Goal: Communication & Community: Answer question/provide support

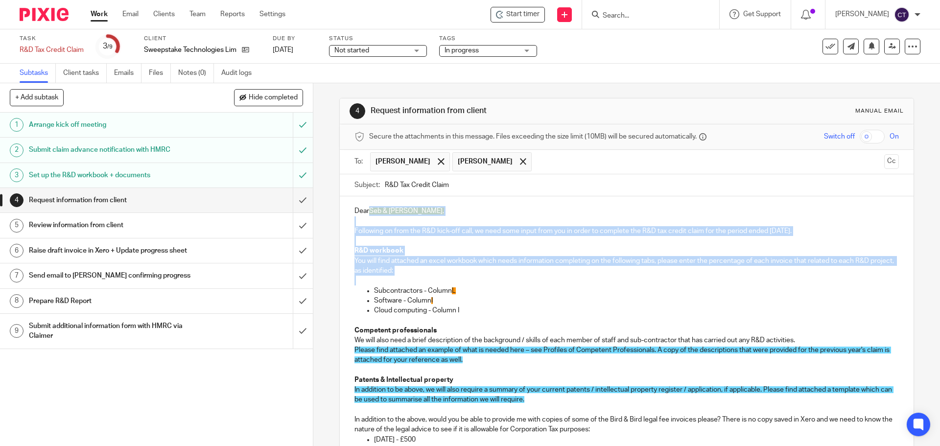
drag, startPoint x: 366, startPoint y: 207, endPoint x: 496, endPoint y: 283, distance: 150.1
click at [496, 283] on div "Dear Seb & Peter, Following on from the R&D kick-off call, we need some input f…" at bounding box center [627, 408] width 574 height 424
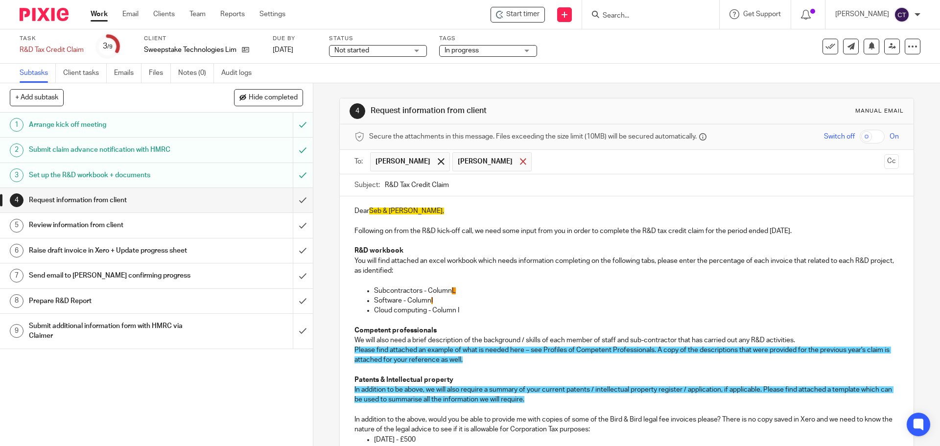
click at [520, 163] on span at bounding box center [523, 161] width 6 height 6
drag, startPoint x: 875, startPoint y: 162, endPoint x: 846, endPoint y: 163, distance: 28.4
click at [885, 162] on button "Cc" at bounding box center [892, 161] width 15 height 15
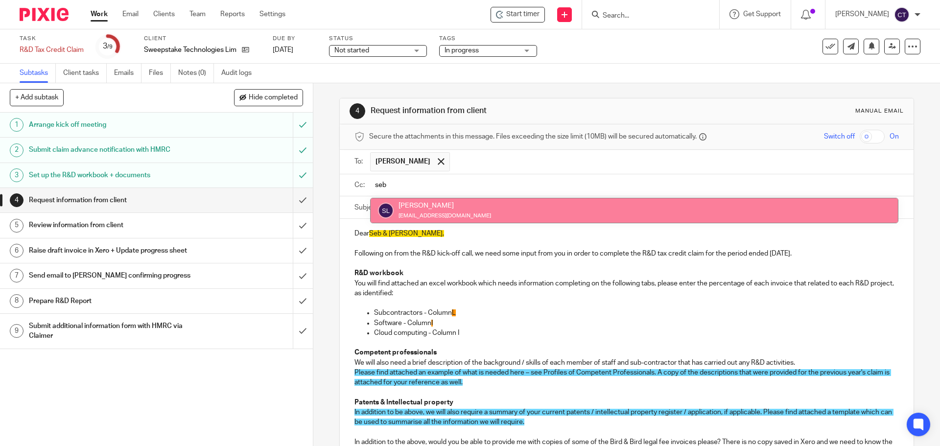
type input "seb"
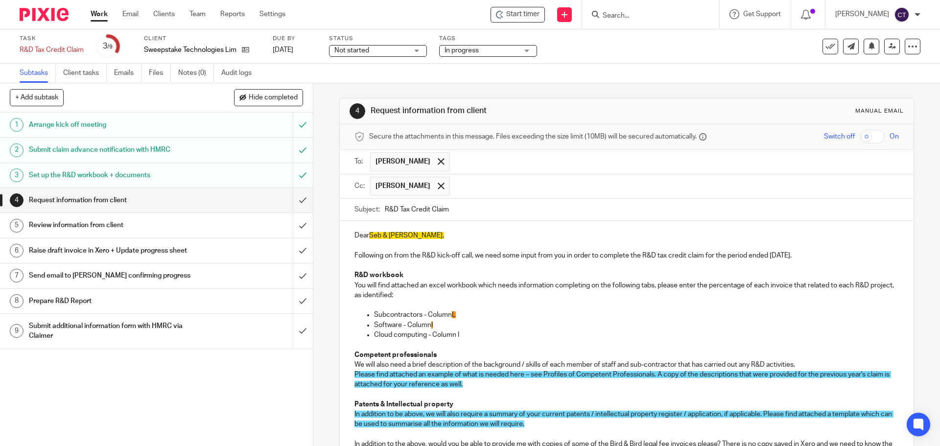
click at [390, 232] on span "Seb & Peter," at bounding box center [406, 235] width 75 height 7
drag, startPoint x: 387, startPoint y: 233, endPoint x: 394, endPoint y: 232, distance: 6.9
click at [387, 232] on span "Seb & Peter," at bounding box center [406, 235] width 75 height 7
drag, startPoint x: 419, startPoint y: 254, endPoint x: 427, endPoint y: 255, distance: 8.3
click at [420, 254] on p "Following on from the R&D kick-off call, we need some input from you in order t…" at bounding box center [627, 256] width 544 height 10
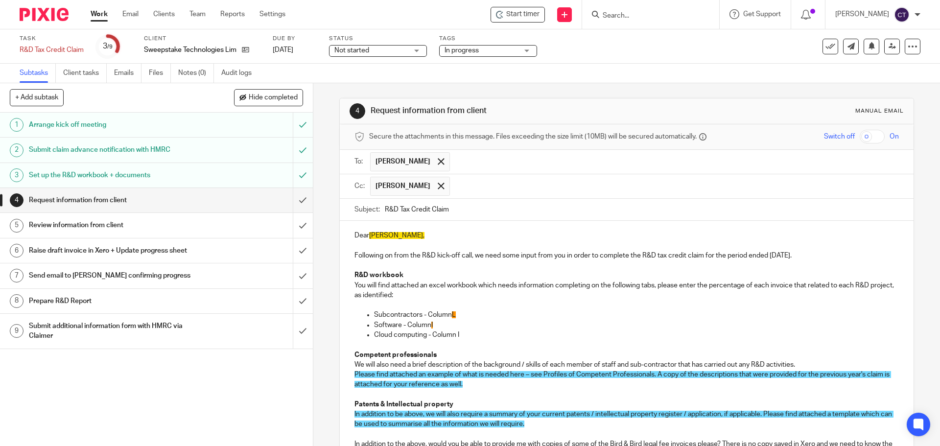
click at [409, 253] on p "Following on from the R&D kick-off call, we need some input from you in order t…" at bounding box center [627, 256] width 544 height 10
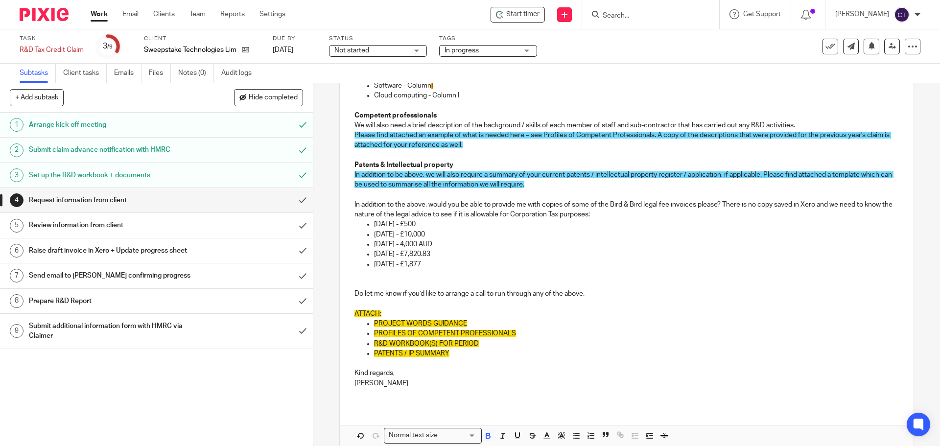
scroll to position [245, 0]
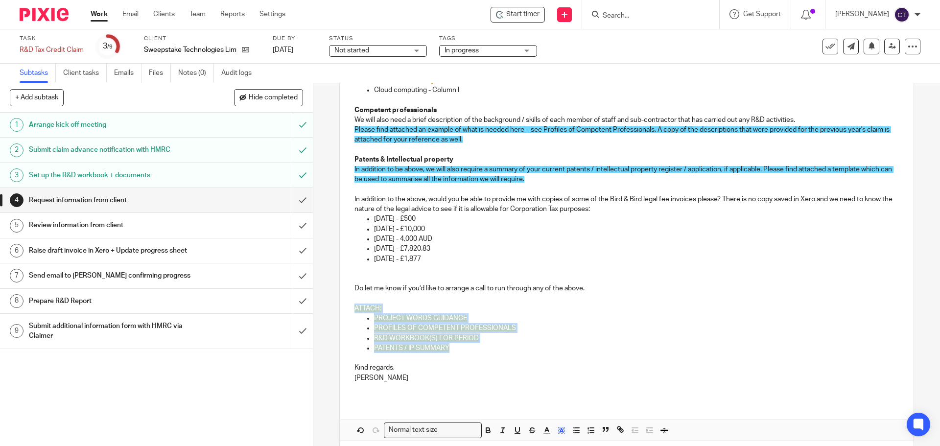
drag, startPoint x: 352, startPoint y: 308, endPoint x: 466, endPoint y: 356, distance: 124.0
click at [460, 354] on div "Dear Peter, Following on from my earlier email, we need some input from you in …" at bounding box center [627, 188] width 574 height 424
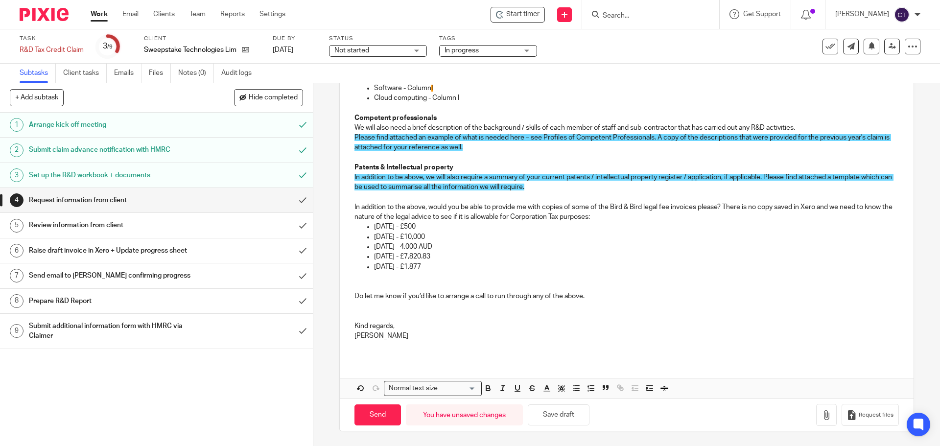
scroll to position [41, 0]
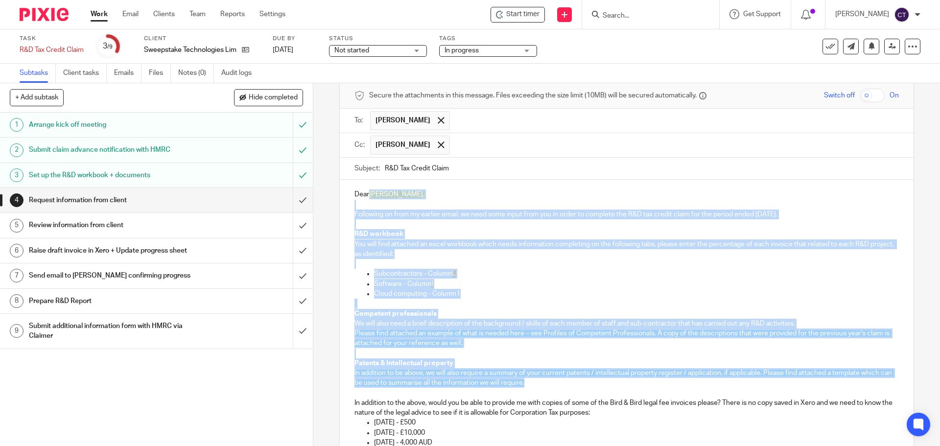
drag, startPoint x: 366, startPoint y: 189, endPoint x: 611, endPoint y: 385, distance: 313.6
click at [611, 385] on div "Dear Peter, Following on from my earlier email, we need some input from you in …" at bounding box center [627, 367] width 574 height 375
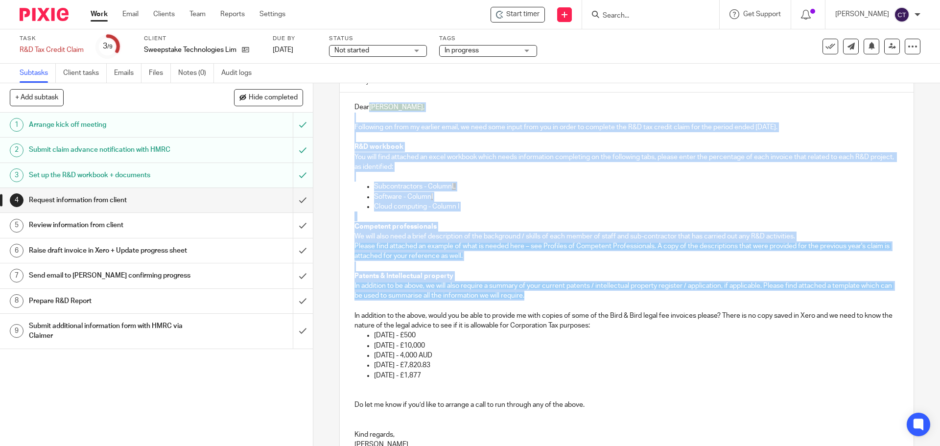
scroll to position [237, 0]
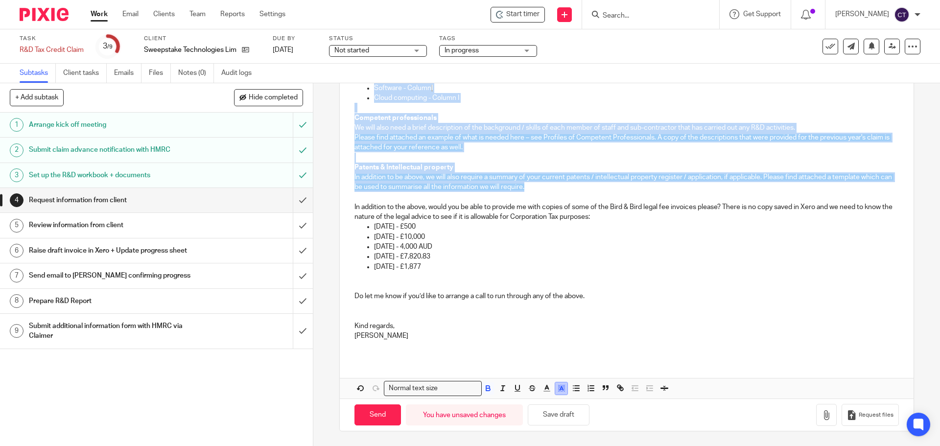
click at [557, 385] on icon "button" at bounding box center [561, 388] width 9 height 9
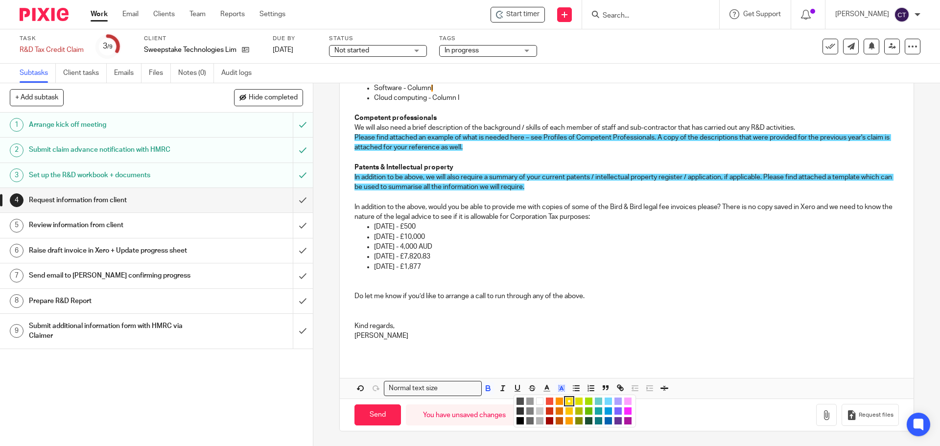
click at [536, 400] on li "color:#FFFFFF" at bounding box center [539, 401] width 7 height 7
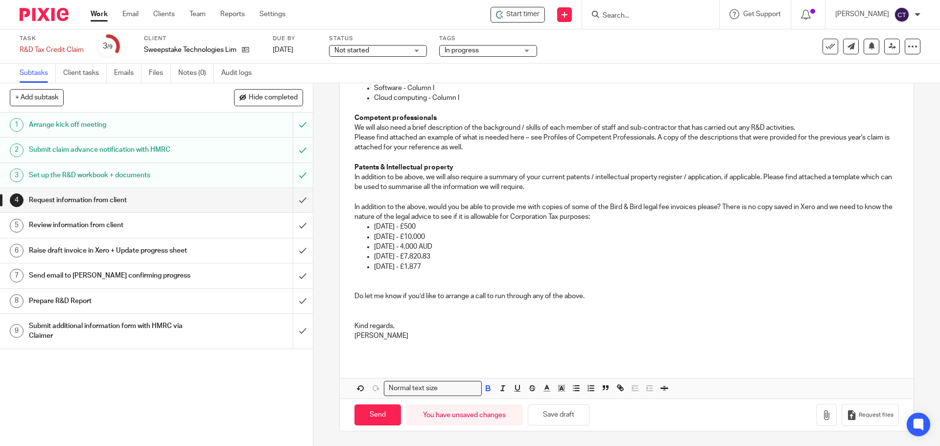
click at [497, 308] on p at bounding box center [627, 307] width 544 height 10
click at [822, 417] on icon "button" at bounding box center [827, 415] width 10 height 10
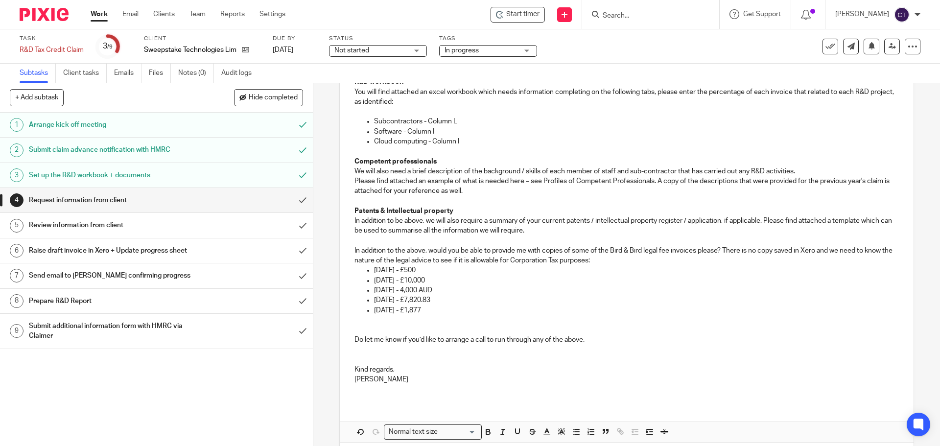
scroll to position [139, 0]
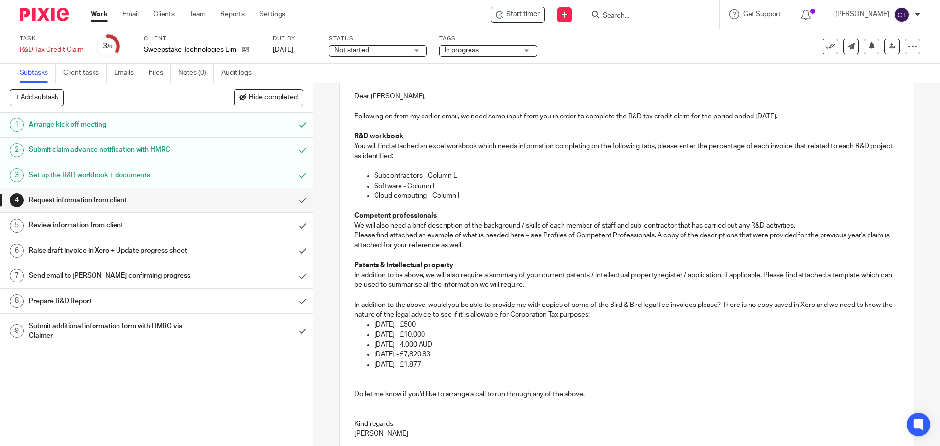
click at [463, 173] on p "Subcontractors - Column L" at bounding box center [636, 176] width 525 height 10
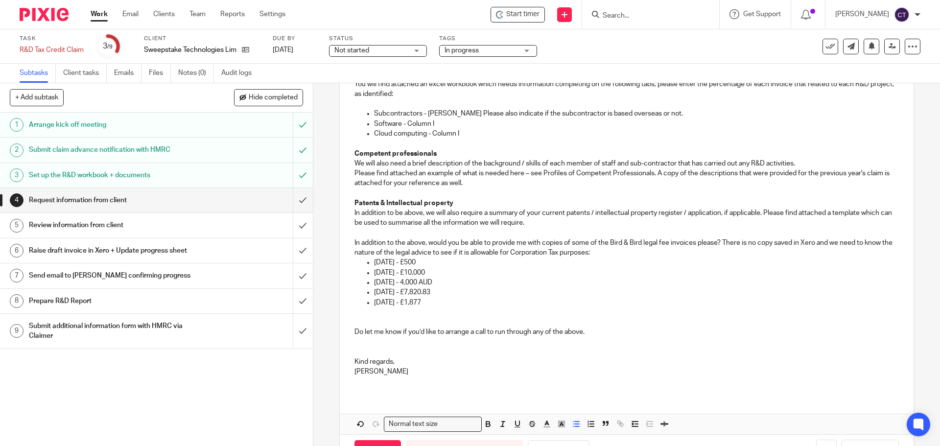
scroll to position [237, 0]
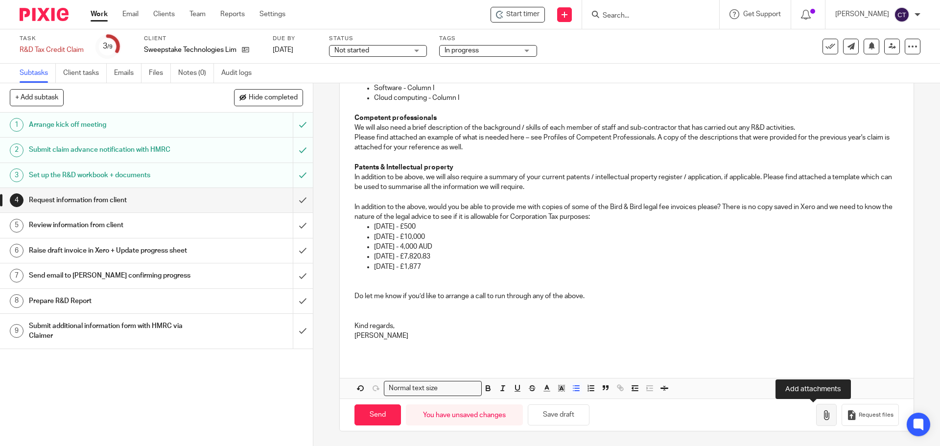
click at [816, 421] on button "button" at bounding box center [826, 415] width 21 height 22
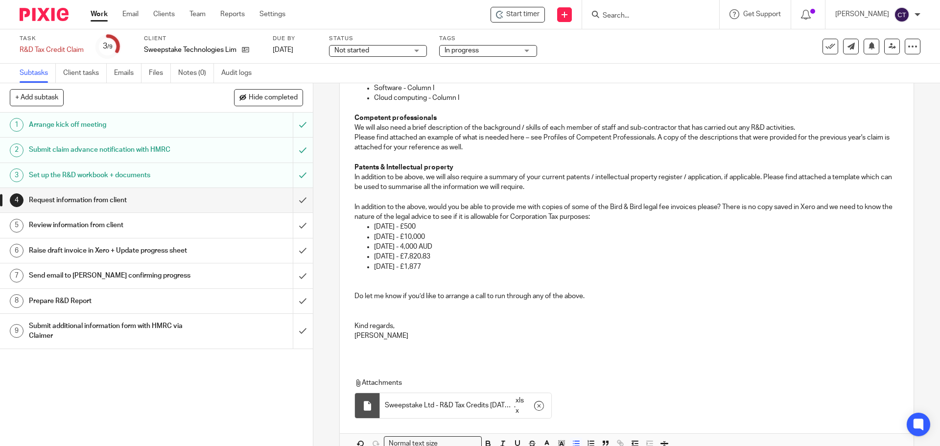
scroll to position [292, 0]
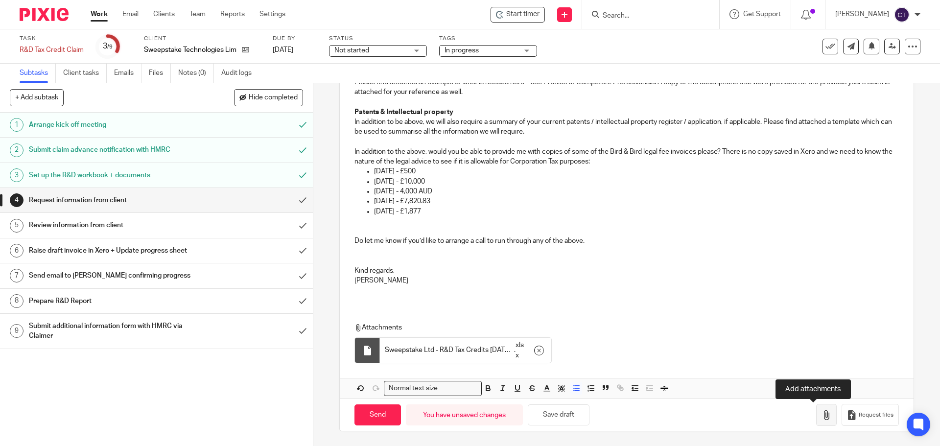
click at [822, 411] on icon "button" at bounding box center [827, 415] width 10 height 10
click at [822, 414] on icon "button" at bounding box center [827, 415] width 10 height 10
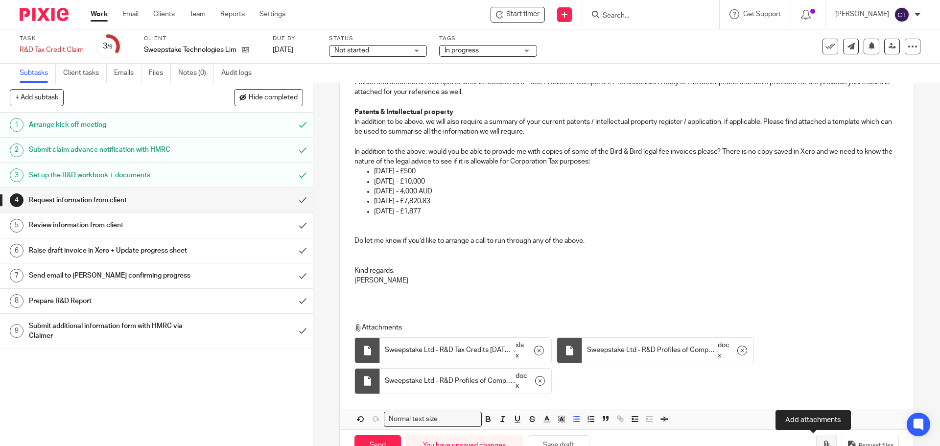
click at [816, 440] on button "button" at bounding box center [826, 446] width 21 height 22
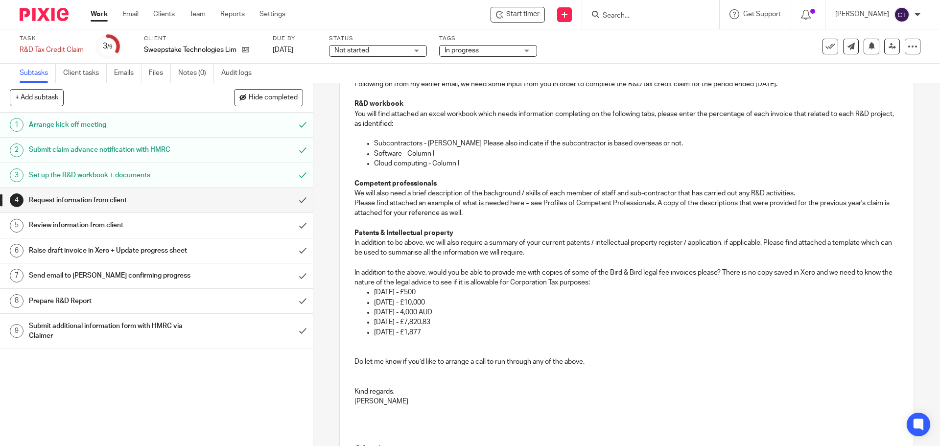
scroll to position [196, 0]
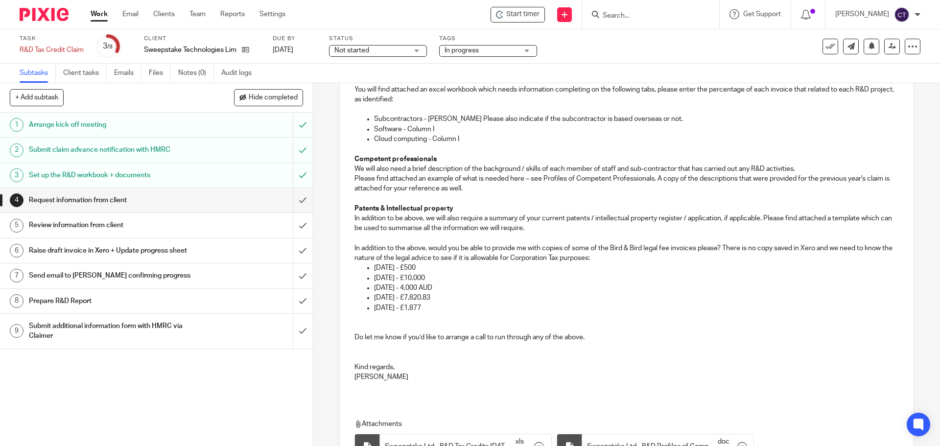
drag, startPoint x: 351, startPoint y: 244, endPoint x: 360, endPoint y: 256, distance: 14.6
click at [352, 247] on div "Dear Peter, Following on from my earlier email, we need some input from you in …" at bounding box center [627, 212] width 574 height 375
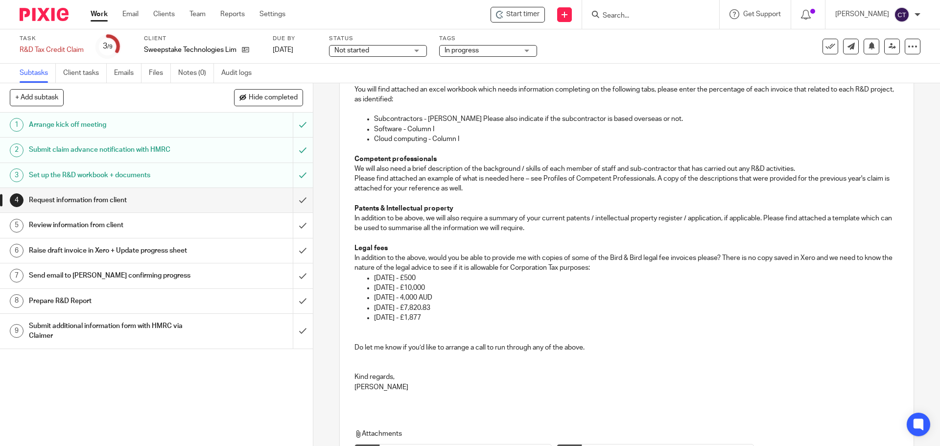
drag, startPoint x: 427, startPoint y: 218, endPoint x: 453, endPoint y: 223, distance: 26.0
click at [428, 218] on p "In addition to be above, we will also require a summary of your current patents…" at bounding box center [627, 224] width 544 height 20
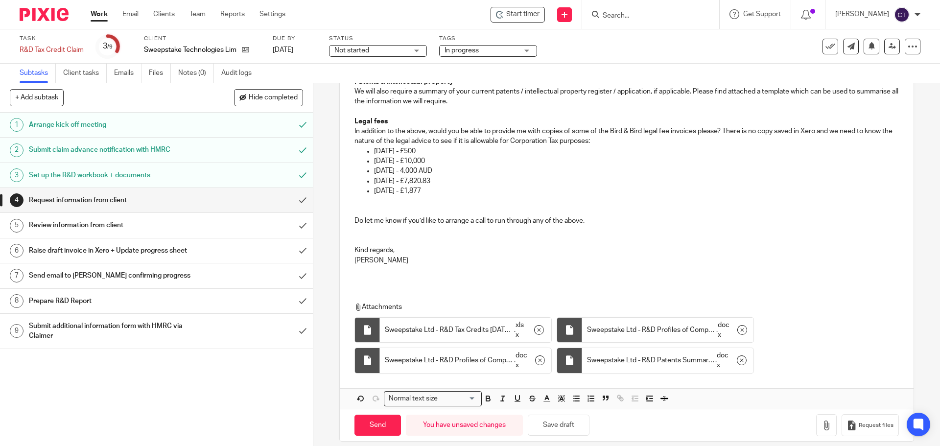
scroll to position [333, 0]
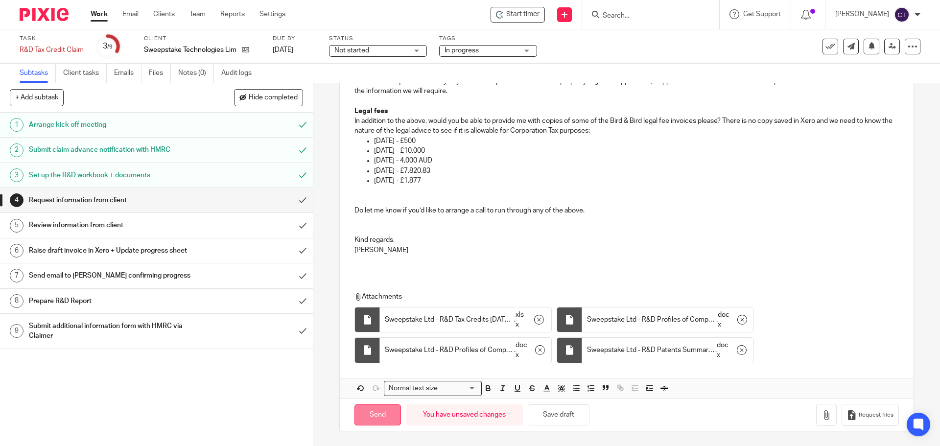
click at [380, 415] on input "Send" at bounding box center [378, 415] width 47 height 21
type input "Sent"
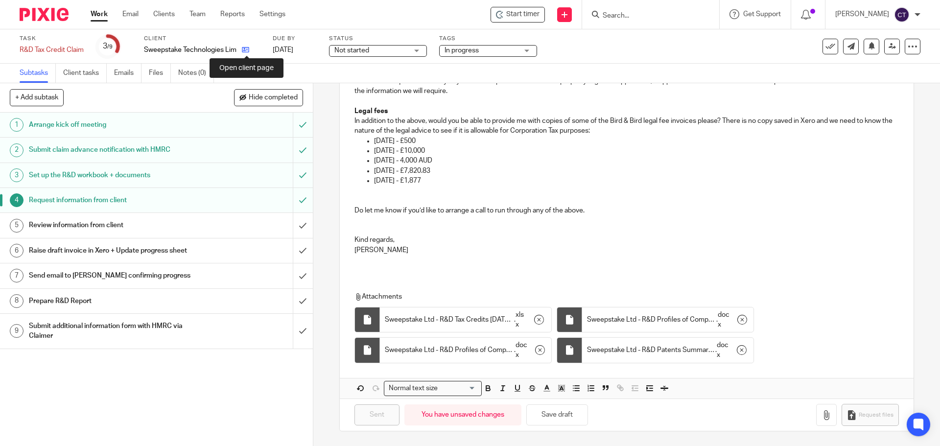
click at [243, 48] on icon at bounding box center [245, 49] width 7 height 7
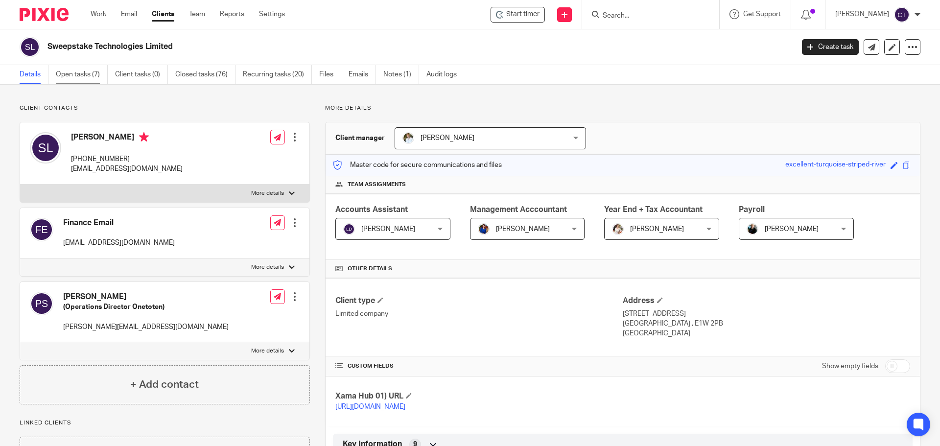
click at [74, 76] on link "Open tasks (7)" at bounding box center [82, 74] width 52 height 19
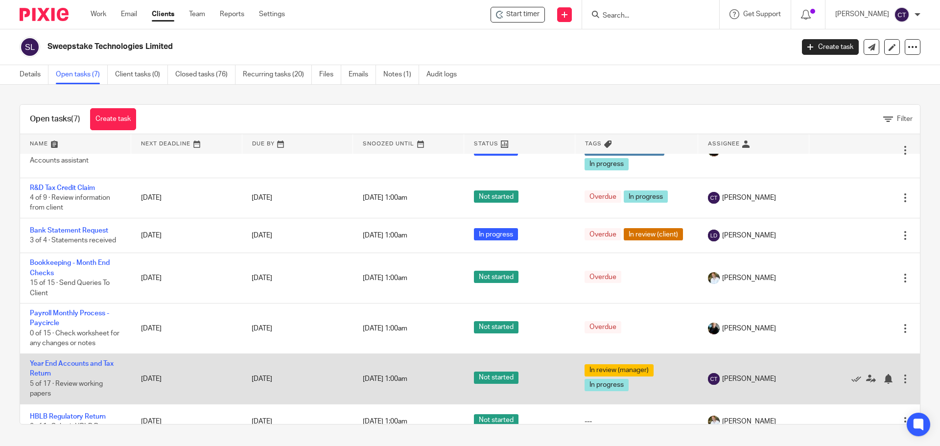
scroll to position [45, 0]
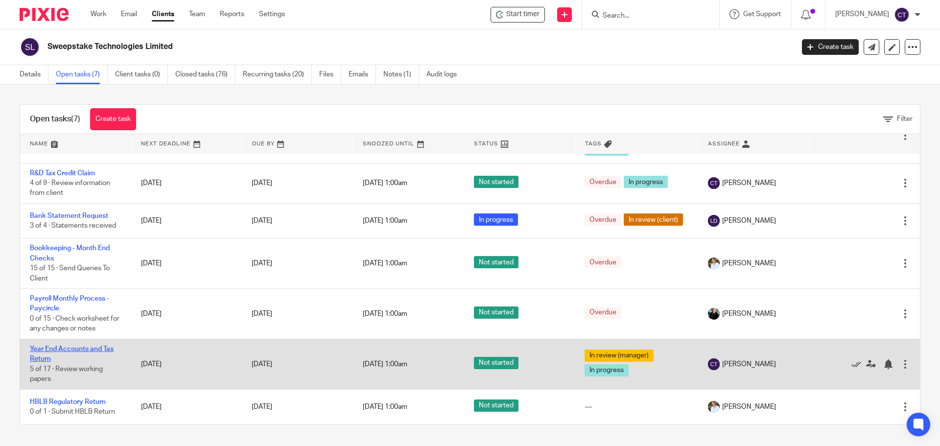
click at [60, 349] on link "Year End Accounts and Tax Return" at bounding box center [72, 354] width 84 height 17
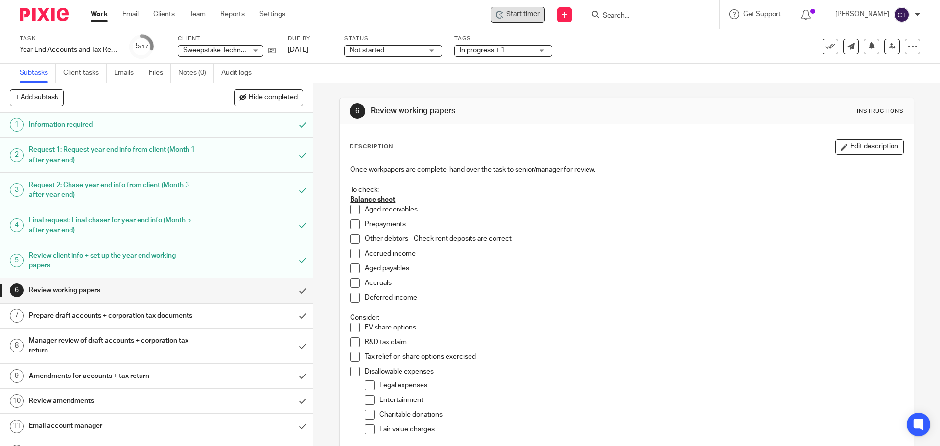
click at [521, 18] on span "Start timer" at bounding box center [522, 14] width 33 height 10
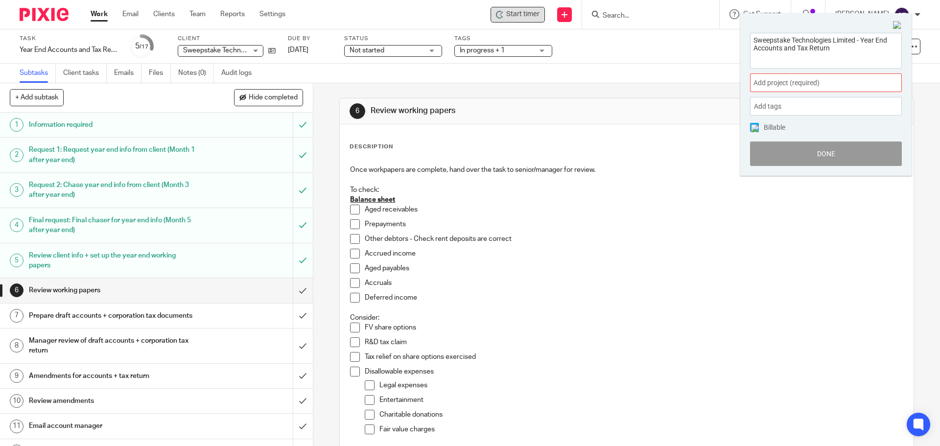
click at [781, 82] on span "Add project (required) :" at bounding box center [815, 83] width 123 height 10
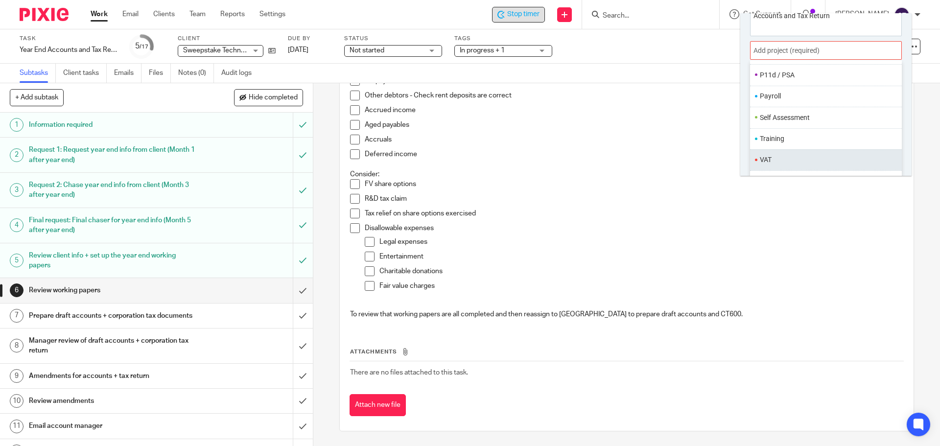
scroll to position [48, 0]
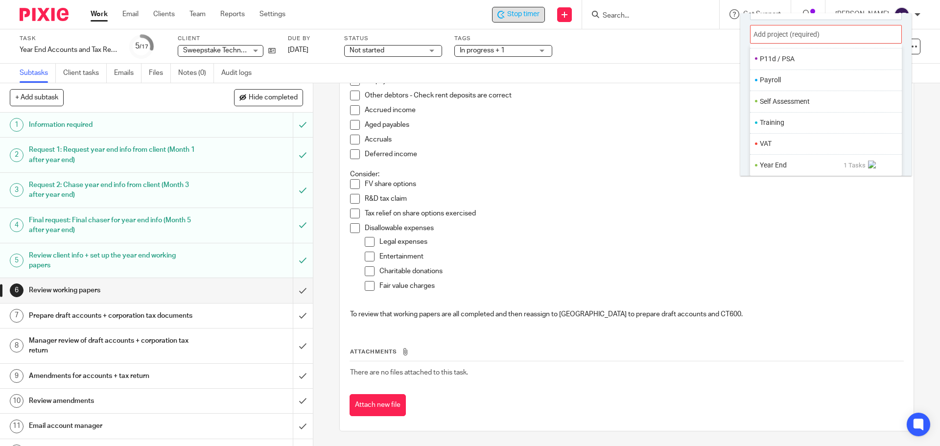
click at [786, 162] on li "Year End" at bounding box center [802, 165] width 84 height 10
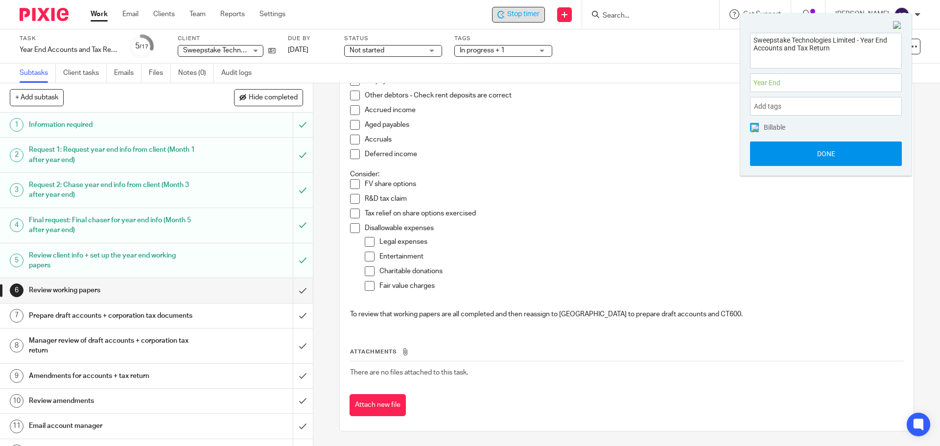
scroll to position [0, 0]
click at [786, 158] on button "Done" at bounding box center [826, 154] width 152 height 24
